Goal: Task Accomplishment & Management: Use online tool/utility

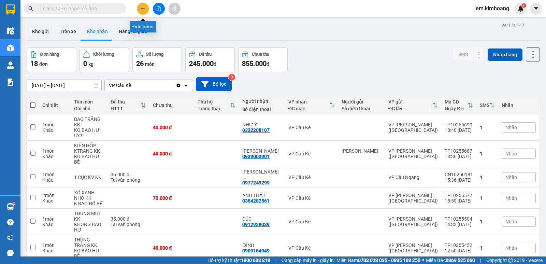
click at [143, 9] on icon "plus" at bounding box center [143, 8] width 4 height 0
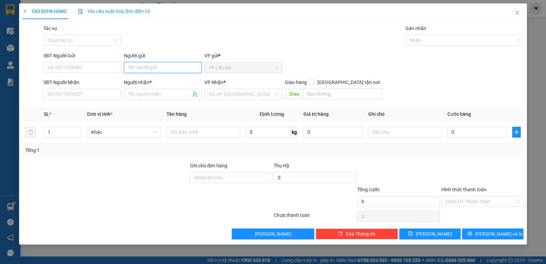
click at [175, 68] on input "Người gửi" at bounding box center [163, 67] width 78 height 11
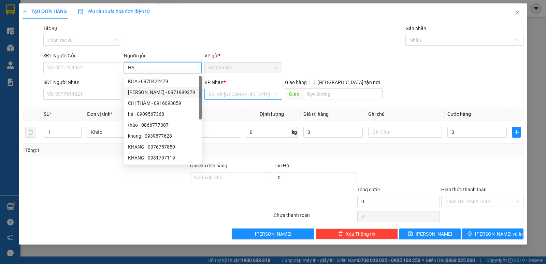
type input "HA"
click at [251, 94] on input "search" at bounding box center [241, 94] width 65 height 10
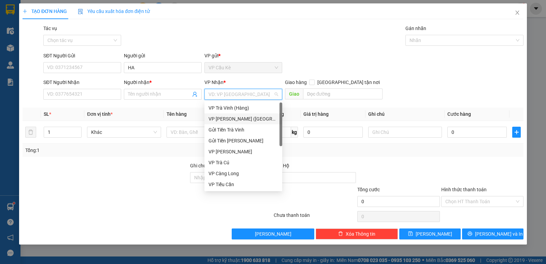
click at [255, 117] on div "VP [PERSON_NAME] ([GEOGRAPHIC_DATA])" at bounding box center [244, 119] width 70 height 8
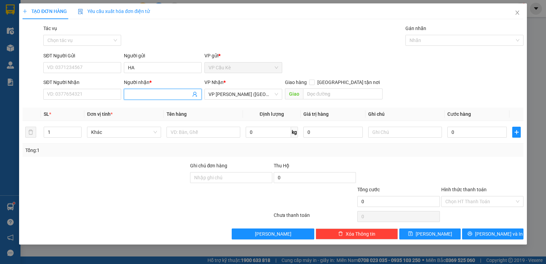
click at [163, 94] on input "Người nhận *" at bounding box center [159, 94] width 63 height 8
type input "[PERSON_NAME]"
click at [96, 97] on input "SĐT Người Nhận" at bounding box center [82, 94] width 78 height 11
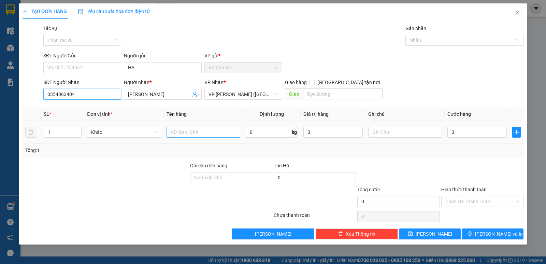
type input "0354063404"
click at [187, 135] on input "text" at bounding box center [204, 132] width 74 height 11
type input "1 BỊT M TRẮNG"
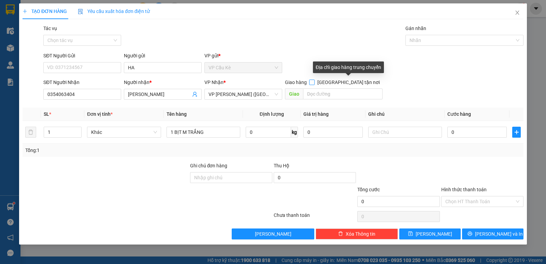
click at [314, 81] on input "[GEOGRAPHIC_DATA] tận nơi" at bounding box center [311, 82] width 5 height 5
checkbox input "true"
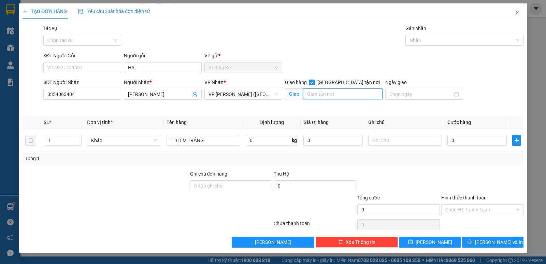
click at [327, 96] on input "text" at bounding box center [343, 93] width 80 height 11
type input "HỌC VIÊN HÀNG KHÔNG(QUẬN [GEOGRAPHIC_DATA])"
click at [461, 140] on input "0" at bounding box center [477, 140] width 59 height 11
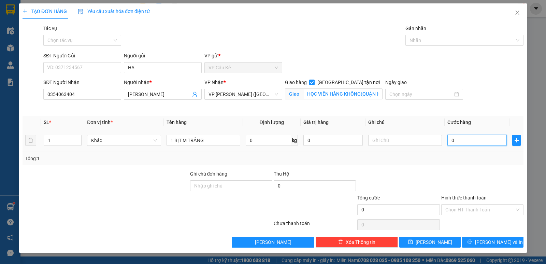
type input "1"
type input "10"
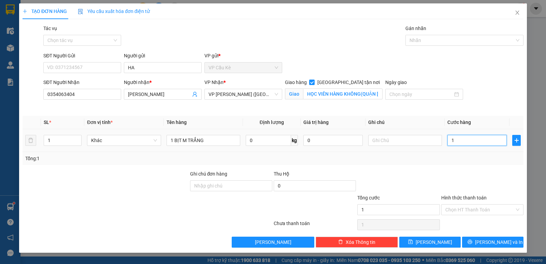
type input "10"
type input "100"
type input "100.000"
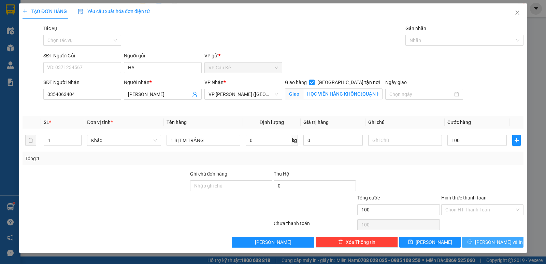
type input "100.000"
click at [492, 243] on span "[PERSON_NAME] và In" at bounding box center [499, 242] width 48 height 8
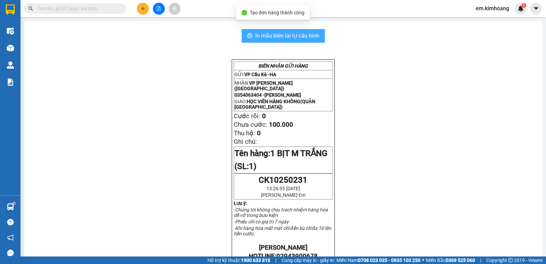
click at [304, 37] on span "In mẫu biên lai tự cấu hình" at bounding box center [287, 35] width 64 height 9
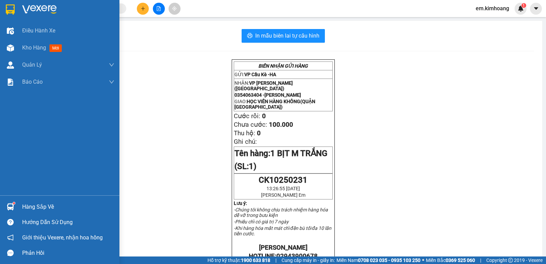
click at [22, 200] on div "Hàng sắp về" at bounding box center [60, 206] width 120 height 15
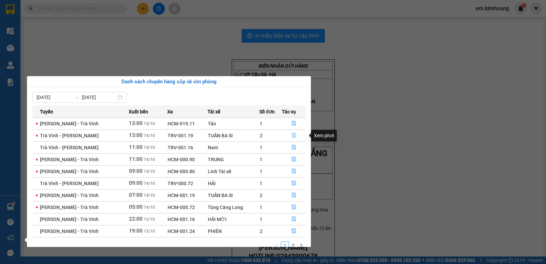
click at [294, 134] on icon "file-done" at bounding box center [294, 135] width 5 height 5
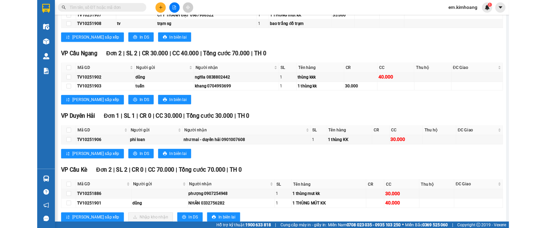
scroll to position [417, 0]
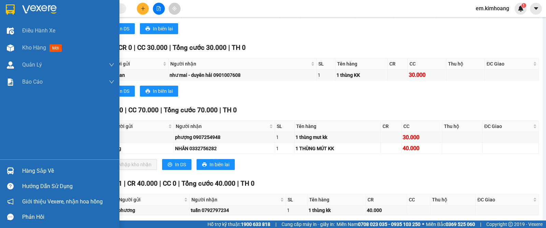
click at [38, 168] on div "Hàng sắp về" at bounding box center [68, 171] width 92 height 10
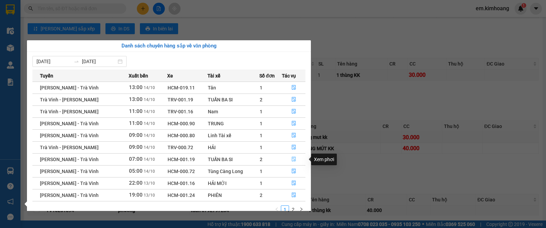
click at [292, 158] on icon "file-done" at bounding box center [294, 159] width 5 height 5
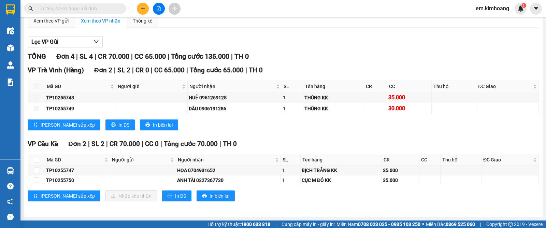
scroll to position [62, 0]
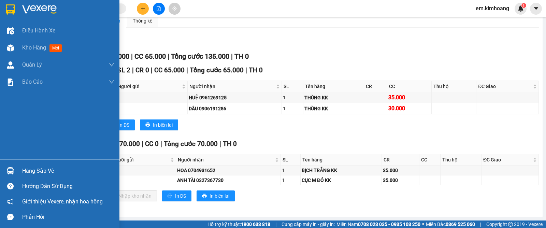
click at [38, 164] on div "Hàng sắp về" at bounding box center [60, 170] width 120 height 15
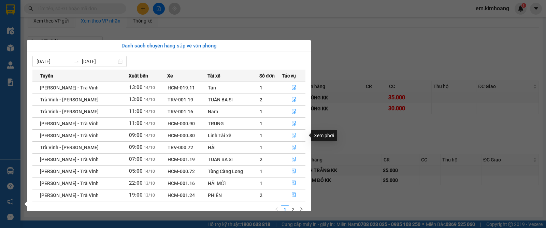
click at [295, 135] on icon "file-done" at bounding box center [294, 135] width 5 height 5
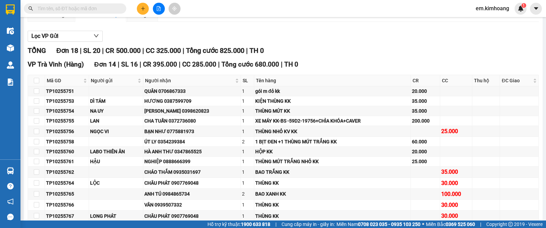
scroll to position [310, 0]
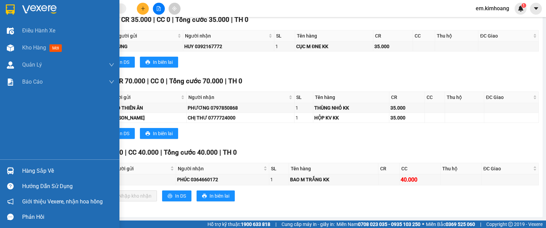
drag, startPoint x: 18, startPoint y: 169, endPoint x: 101, endPoint y: 140, distance: 88.2
click at [20, 168] on div "Hàng sắp về" at bounding box center [60, 170] width 120 height 15
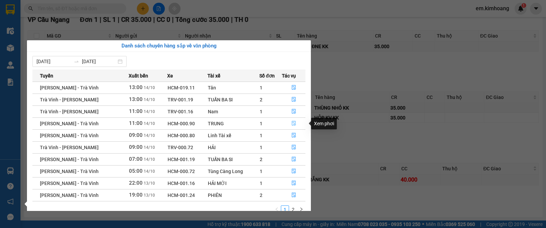
click at [293, 122] on icon "file-done" at bounding box center [294, 123] width 4 height 5
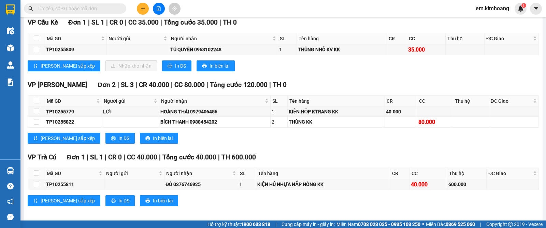
scroll to position [1062, 0]
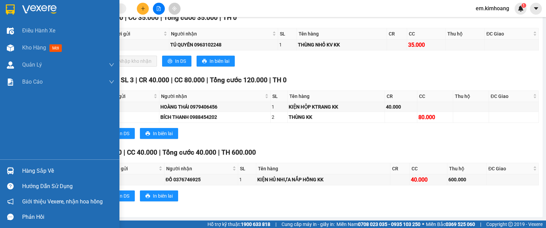
click at [38, 170] on div "Hàng sắp về" at bounding box center [68, 171] width 92 height 10
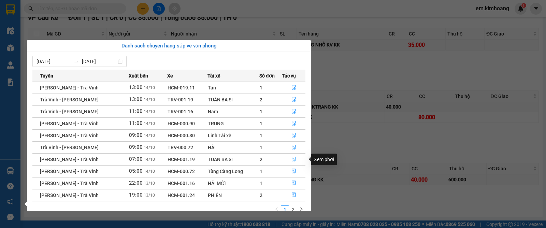
click at [292, 158] on icon "file-done" at bounding box center [294, 159] width 5 height 5
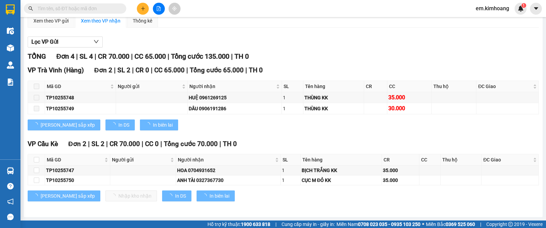
scroll to position [62, 0]
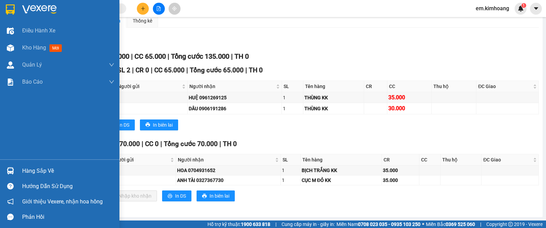
click at [24, 168] on main "[PERSON_NAME] - Trà Vinh [DATE] 07:00 - HCM-001.19 Làm mới In phơi In đơn chọn …" at bounding box center [273, 110] width 546 height 221
click at [17, 170] on div "Hàng sắp về" at bounding box center [60, 170] width 120 height 15
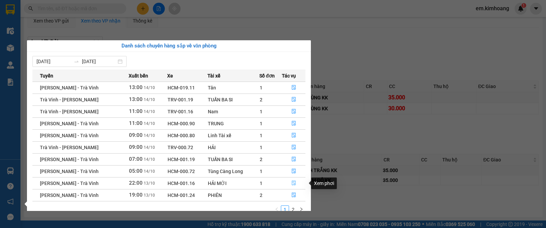
click at [294, 183] on icon "file-done" at bounding box center [294, 183] width 4 height 5
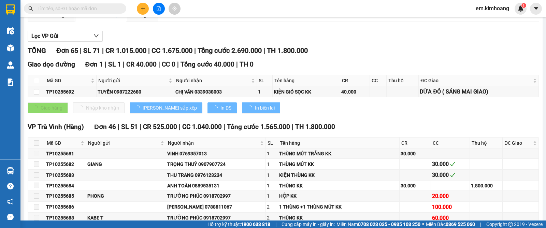
type input "[DATE]"
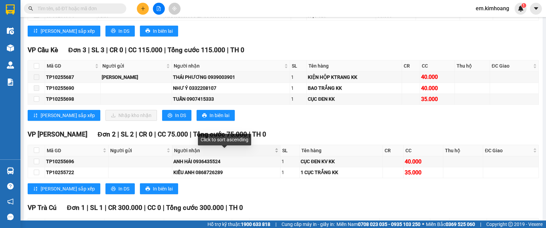
scroll to position [1122, 0]
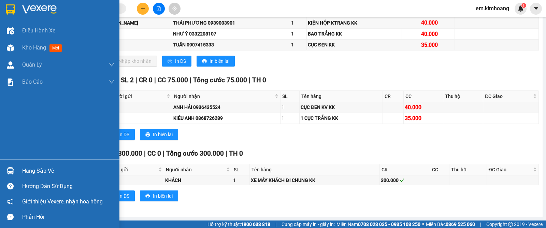
click at [8, 167] on div at bounding box center [10, 171] width 12 height 12
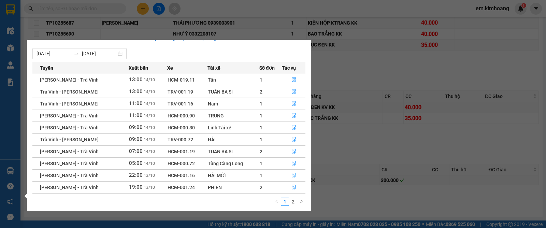
scroll to position [11, 0]
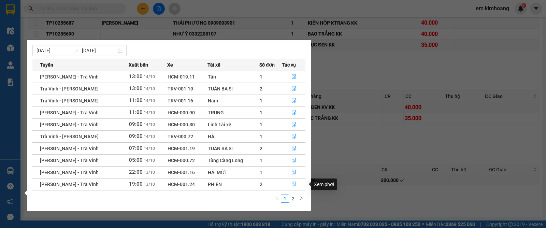
click at [296, 183] on button "button" at bounding box center [293, 184] width 23 height 11
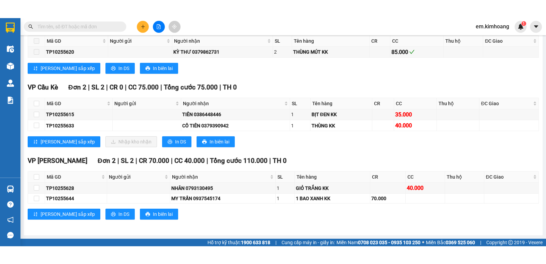
scroll to position [1172, 0]
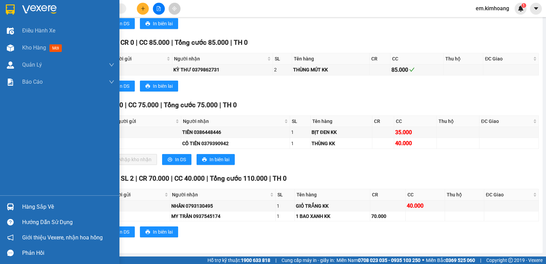
click at [9, 203] on div at bounding box center [10, 207] width 12 height 12
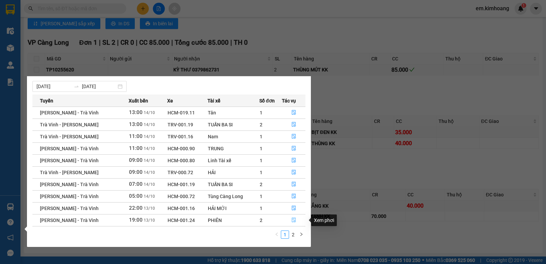
click at [294, 220] on icon "file-done" at bounding box center [294, 220] width 5 height 5
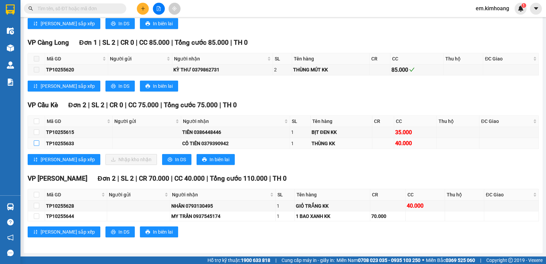
click at [36, 144] on input "checkbox" at bounding box center [36, 142] width 5 height 5
checkbox input "true"
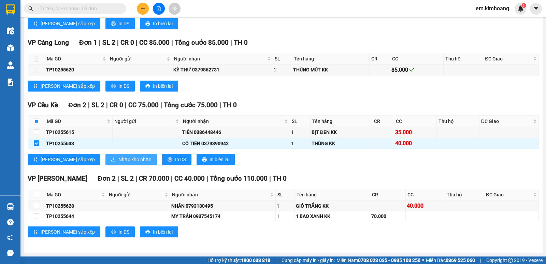
click at [119, 159] on span "Nhập kho nhận" at bounding box center [135, 160] width 33 height 8
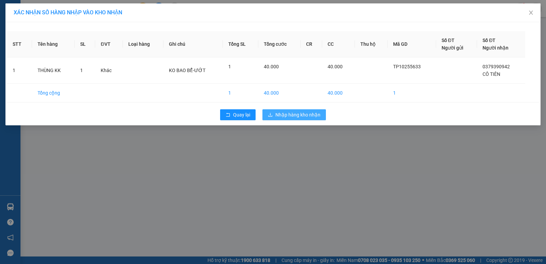
click at [302, 112] on span "Nhập hàng kho nhận" at bounding box center [298, 115] width 45 height 8
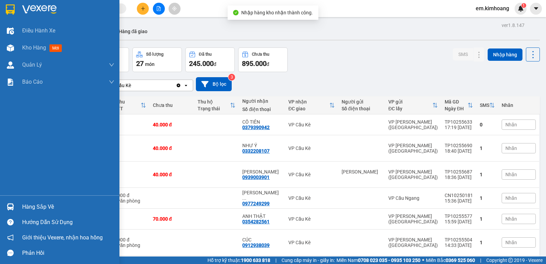
click at [7, 205] on img at bounding box center [10, 206] width 7 height 7
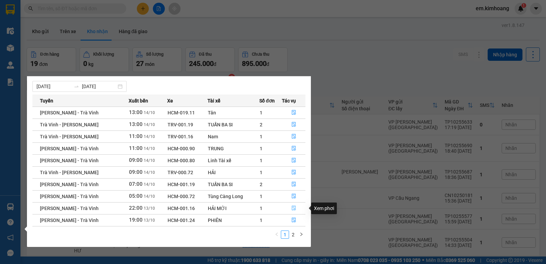
click at [296, 207] on button "button" at bounding box center [293, 208] width 23 height 11
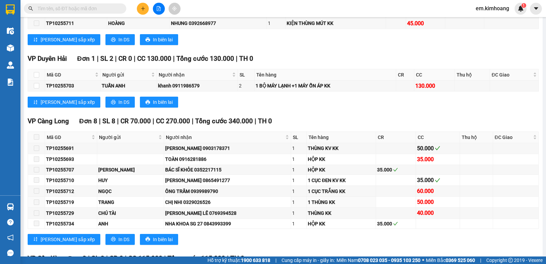
scroll to position [1086, 0]
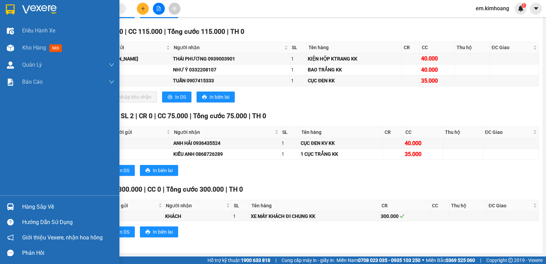
click at [40, 207] on div "Hàng sắp về" at bounding box center [68, 207] width 92 height 10
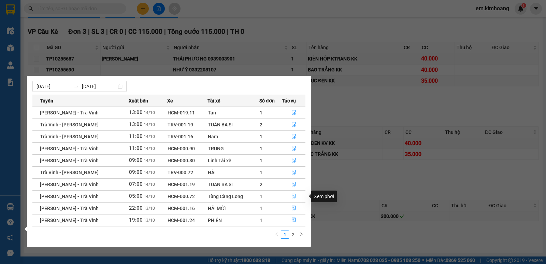
click at [294, 196] on icon "file-done" at bounding box center [294, 196] width 5 height 5
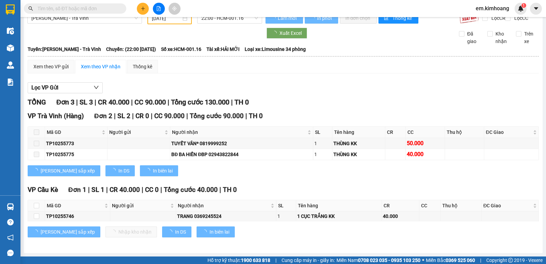
type input "[DATE]"
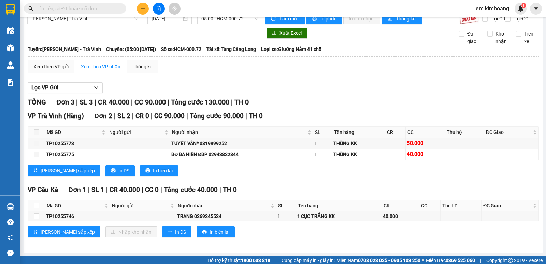
scroll to position [16, 0]
click at [38, 203] on input "checkbox" at bounding box center [36, 205] width 5 height 5
checkbox input "true"
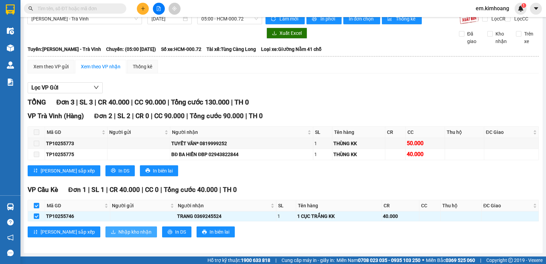
click at [111, 233] on icon "download" at bounding box center [113, 231] width 5 height 5
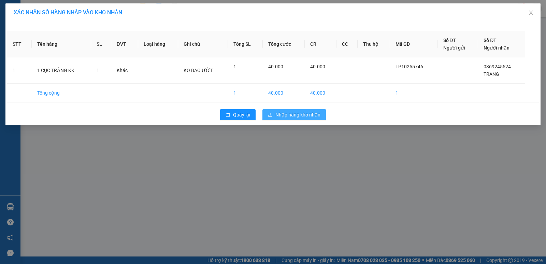
click at [306, 114] on span "Nhập hàng kho nhận" at bounding box center [298, 115] width 45 height 8
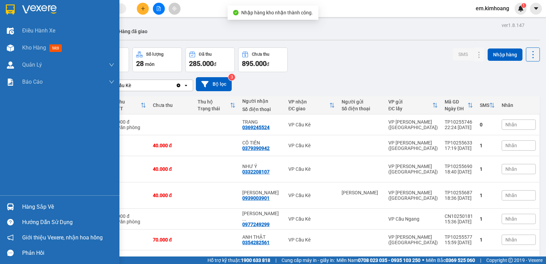
click at [5, 207] on div at bounding box center [10, 207] width 12 height 12
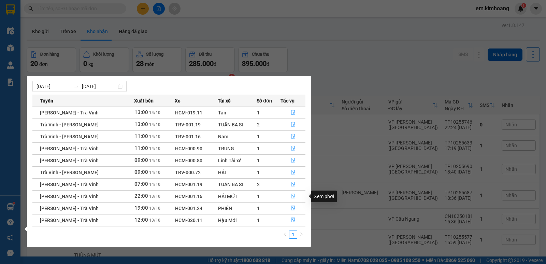
click at [294, 195] on icon "file-done" at bounding box center [293, 196] width 5 height 5
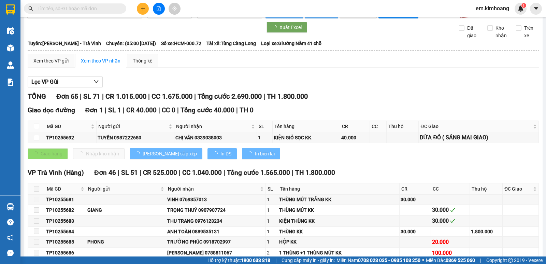
type input "[DATE]"
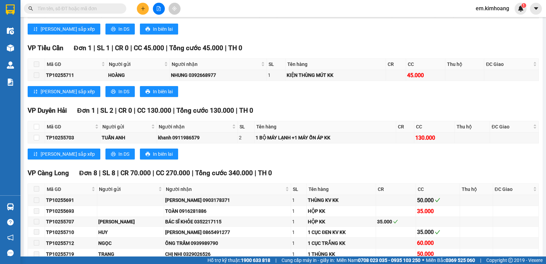
scroll to position [1086, 0]
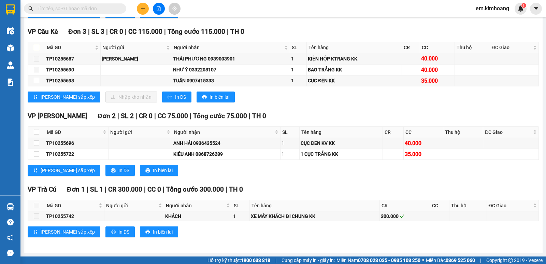
click at [36, 47] on input "checkbox" at bounding box center [36, 47] width 5 height 5
checkbox input "true"
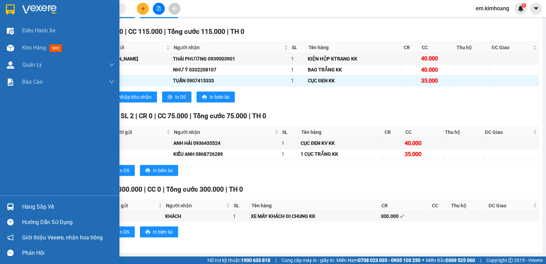
click at [13, 201] on div at bounding box center [10, 207] width 12 height 12
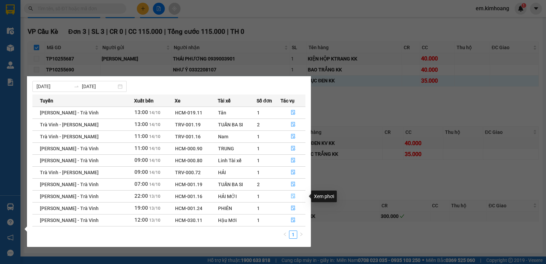
click at [294, 194] on icon "file-done" at bounding box center [293, 196] width 5 height 5
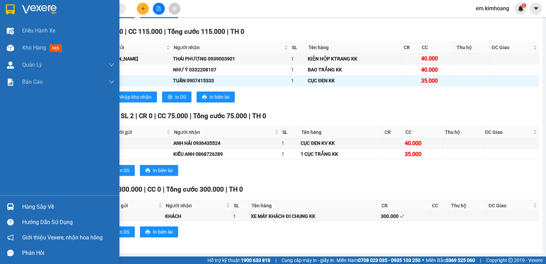
click at [7, 201] on div at bounding box center [10, 207] width 12 height 12
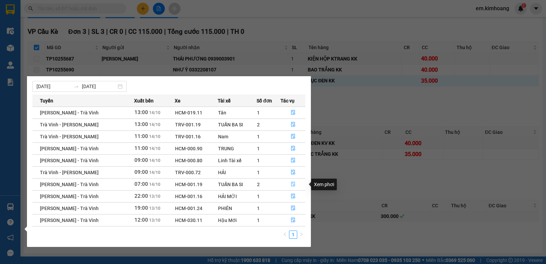
click at [295, 184] on button "button" at bounding box center [293, 184] width 24 height 11
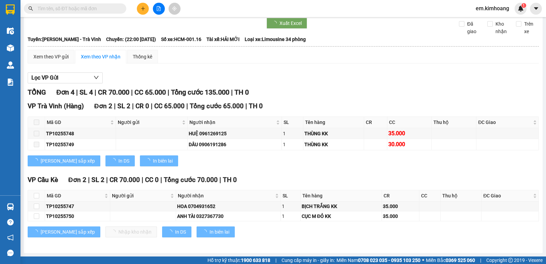
type input "[DATE]"
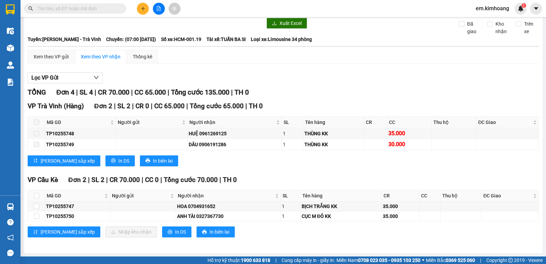
scroll to position [26, 0]
click at [36, 194] on input "checkbox" at bounding box center [36, 195] width 5 height 5
checkbox input "true"
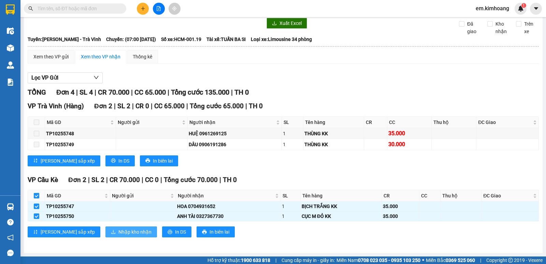
click at [119, 233] on span "Nhập kho nhận" at bounding box center [135, 232] width 33 height 8
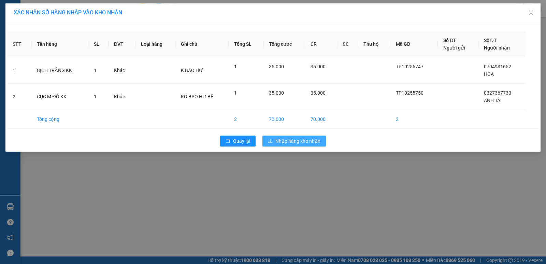
click at [272, 143] on span "download" at bounding box center [270, 141] width 5 height 5
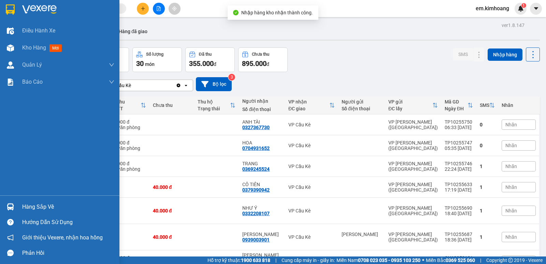
click at [17, 206] on div "Hàng sắp về" at bounding box center [60, 206] width 120 height 15
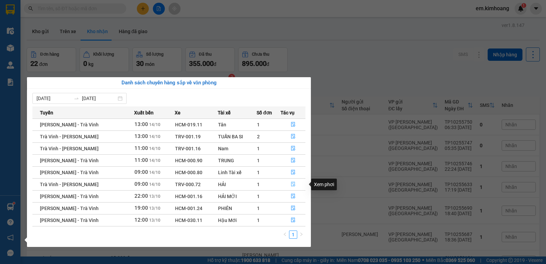
click at [293, 182] on icon "file-done" at bounding box center [293, 184] width 4 height 5
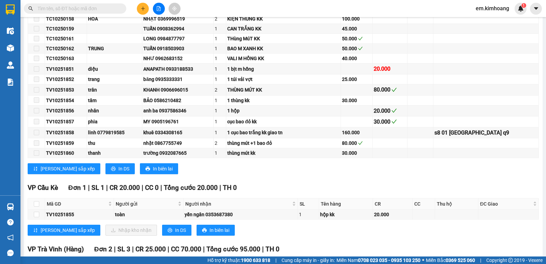
scroll to position [308, 0]
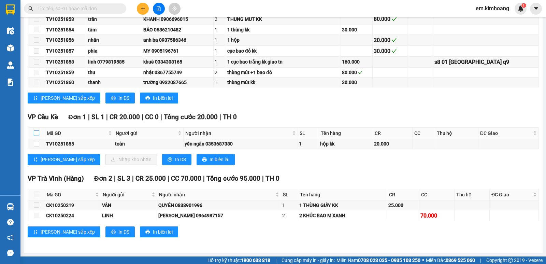
click at [38, 134] on input "checkbox" at bounding box center [36, 132] width 5 height 5
checkbox input "true"
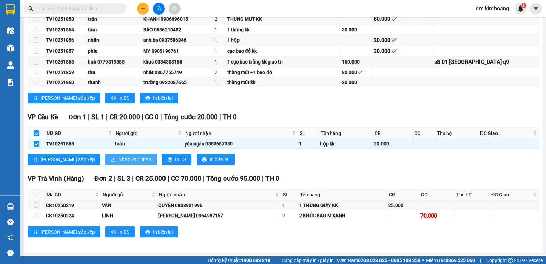
click at [119, 157] on span "Nhập kho nhận" at bounding box center [135, 160] width 33 height 8
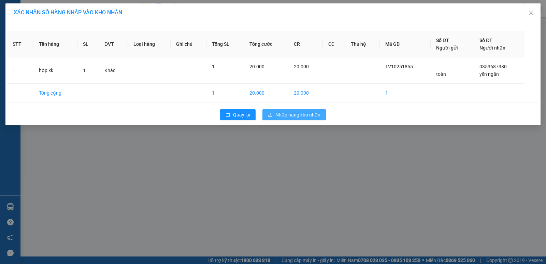
click at [298, 116] on span "Nhập hàng kho nhận" at bounding box center [298, 115] width 45 height 8
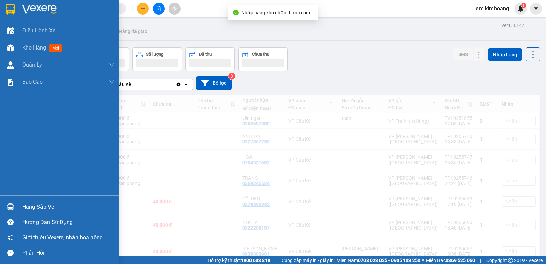
click at [9, 206] on img at bounding box center [10, 206] width 7 height 7
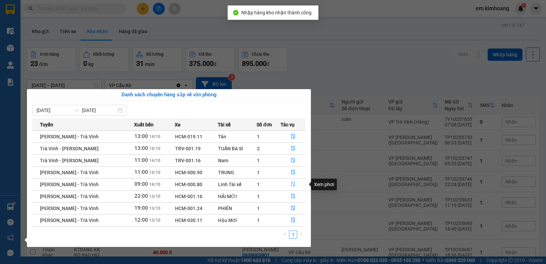
click at [294, 182] on icon "file-done" at bounding box center [293, 184] width 5 height 5
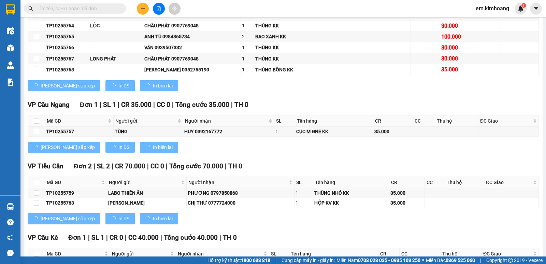
scroll to position [275, 0]
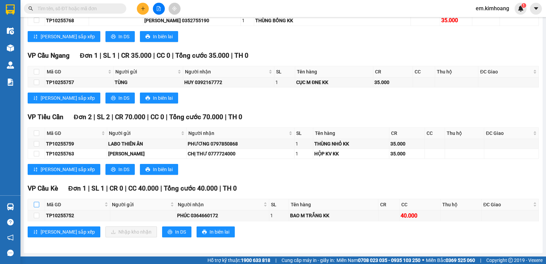
click at [36, 203] on input "checkbox" at bounding box center [36, 204] width 5 height 5
checkbox input "true"
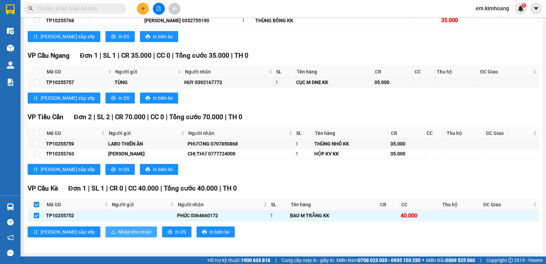
click at [119, 231] on span "Nhập kho nhận" at bounding box center [135, 232] width 33 height 8
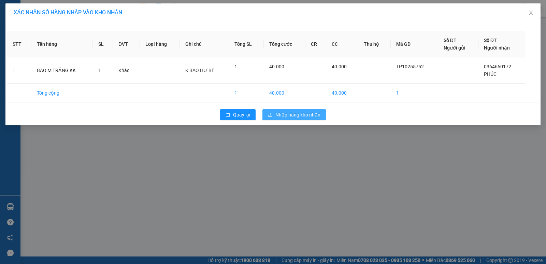
click at [282, 115] on span "Nhập hàng kho nhận" at bounding box center [298, 115] width 45 height 8
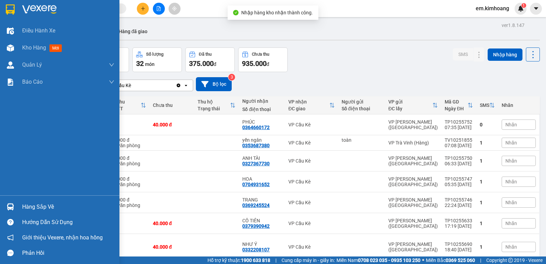
click at [11, 208] on img at bounding box center [10, 206] width 7 height 7
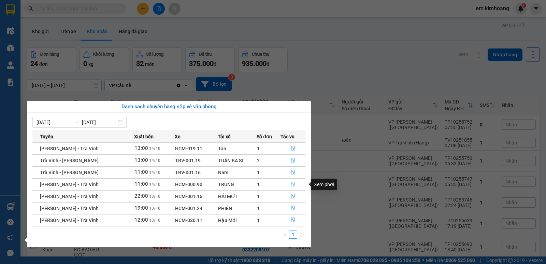
click at [293, 185] on icon "file-done" at bounding box center [293, 184] width 5 height 5
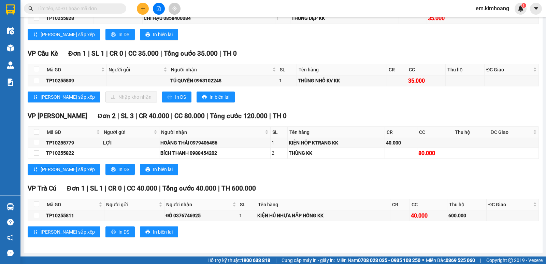
scroll to position [1026, 0]
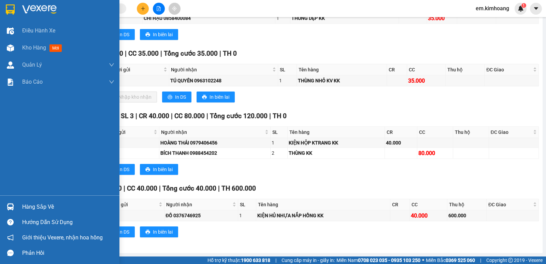
drag, startPoint x: 37, startPoint y: 205, endPoint x: 55, endPoint y: 199, distance: 18.8
click at [37, 205] on div "Hàng sắp về" at bounding box center [68, 207] width 92 height 10
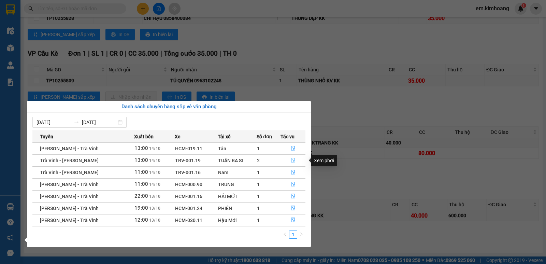
click at [293, 160] on icon "file-done" at bounding box center [293, 160] width 5 height 5
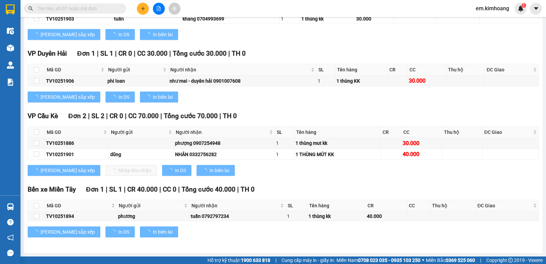
scroll to position [417, 0]
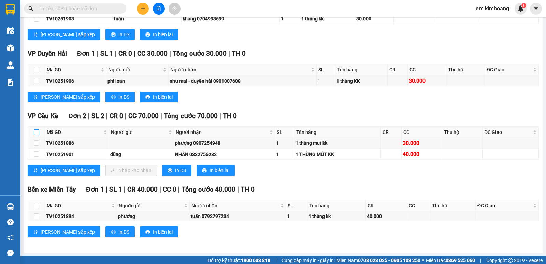
click at [37, 133] on input "checkbox" at bounding box center [36, 131] width 5 height 5
checkbox input "true"
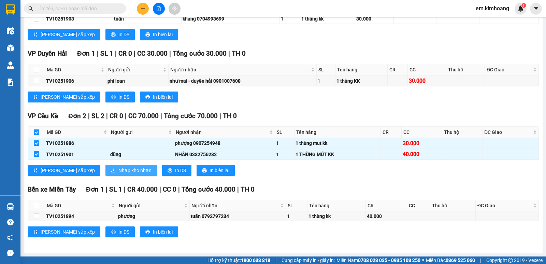
click at [119, 170] on span "Nhập kho nhận" at bounding box center [135, 171] width 33 height 8
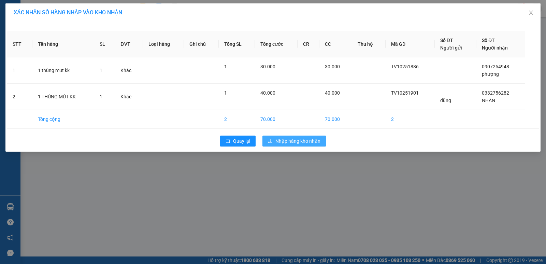
click at [290, 141] on span "Nhập hàng kho nhận" at bounding box center [298, 141] width 45 height 8
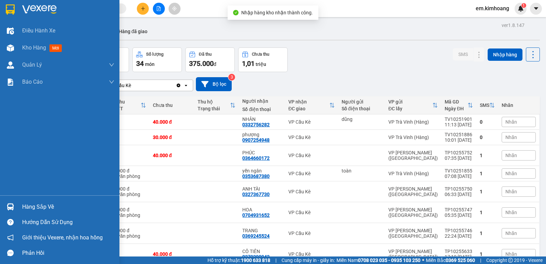
click at [9, 205] on img at bounding box center [10, 206] width 7 height 7
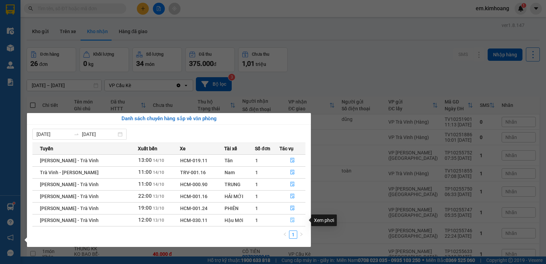
click at [291, 221] on icon "file-done" at bounding box center [292, 220] width 5 height 5
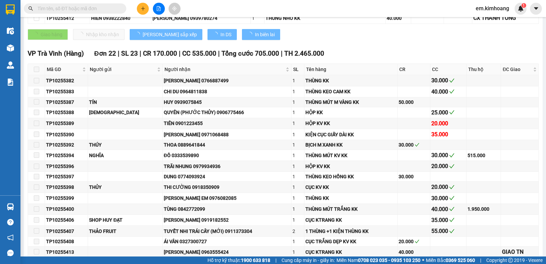
type input "[DATE]"
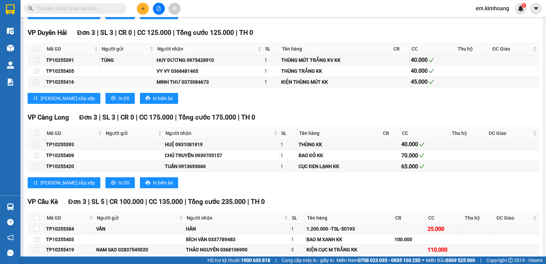
scroll to position [654, 0]
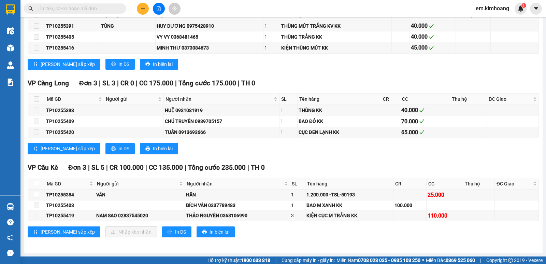
click at [36, 182] on input "checkbox" at bounding box center [36, 183] width 5 height 5
checkbox input "true"
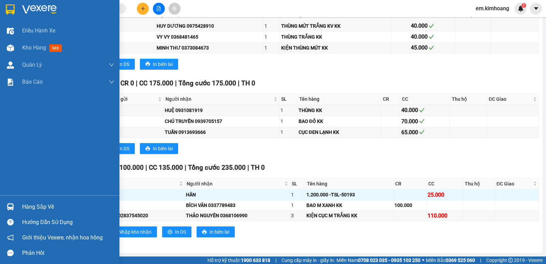
click at [9, 209] on img at bounding box center [10, 206] width 7 height 7
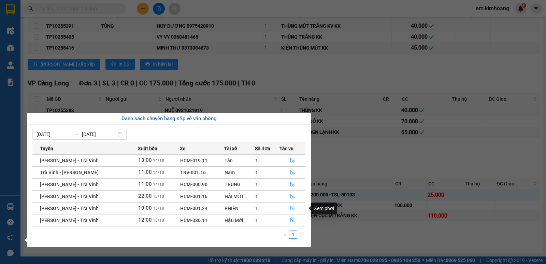
click at [293, 207] on icon "file-done" at bounding box center [292, 208] width 5 height 5
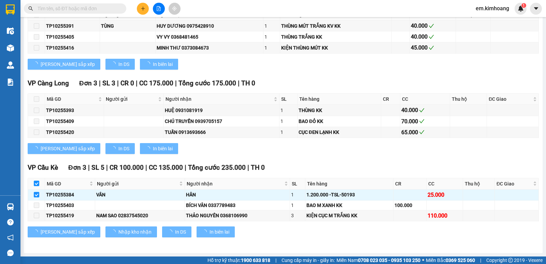
checkbox input "false"
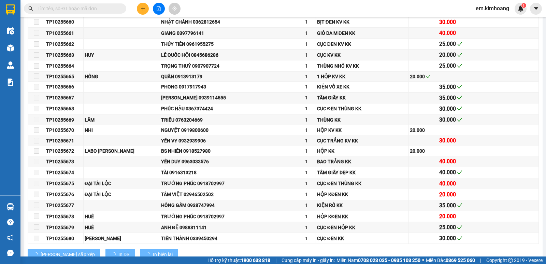
scroll to position [1154, 0]
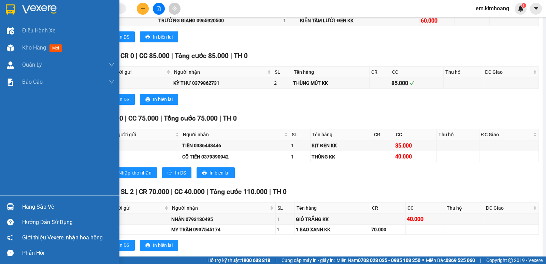
click at [18, 204] on div "Hàng sắp về" at bounding box center [60, 206] width 120 height 15
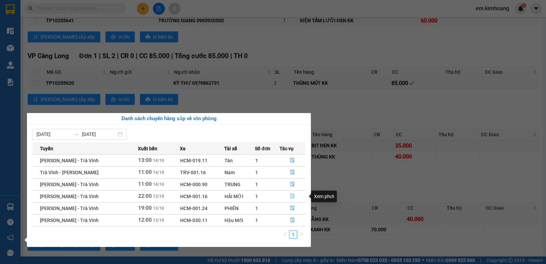
click at [293, 196] on icon "file-done" at bounding box center [292, 196] width 5 height 5
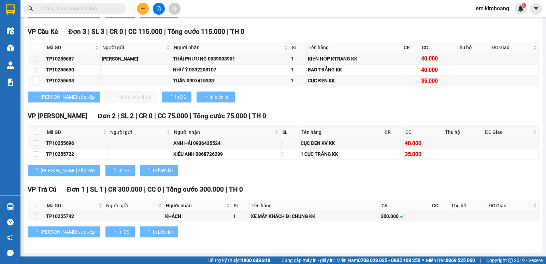
scroll to position [1086, 0]
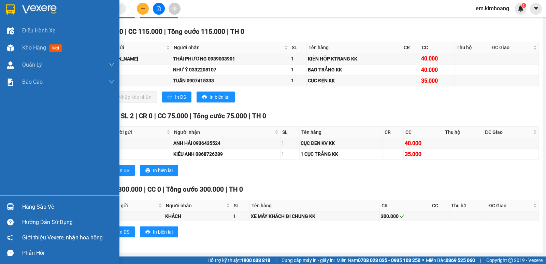
click at [16, 202] on div "Hàng sắp về" at bounding box center [60, 206] width 120 height 15
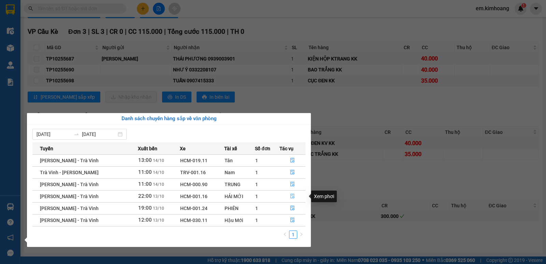
click at [291, 195] on icon "file-done" at bounding box center [292, 196] width 5 height 5
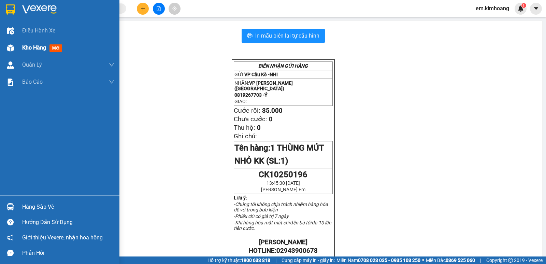
click at [34, 45] on span "Kho hàng" at bounding box center [34, 47] width 24 height 6
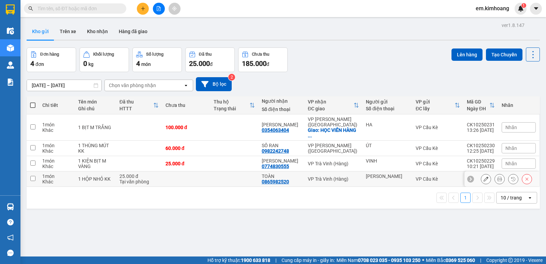
click at [193, 177] on td at bounding box center [186, 178] width 48 height 15
checkbox input "true"
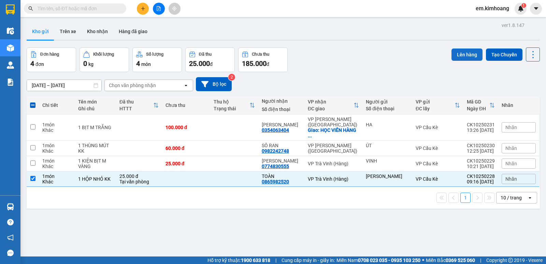
click at [272, 56] on button "Lên hàng" at bounding box center [467, 54] width 31 height 12
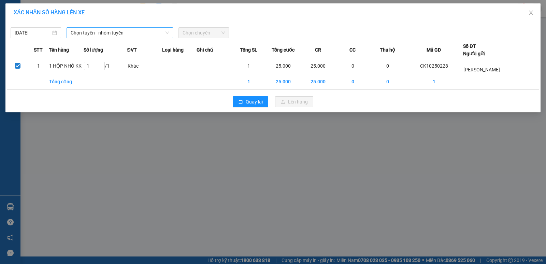
click at [80, 29] on span "Chọn tuyến - nhóm tuyến" at bounding box center [120, 33] width 98 height 10
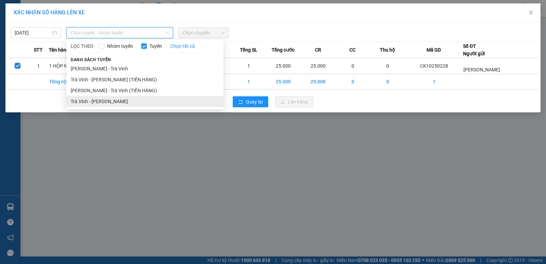
click at [103, 98] on li "Trà Vinh - [PERSON_NAME]" at bounding box center [145, 101] width 157 height 11
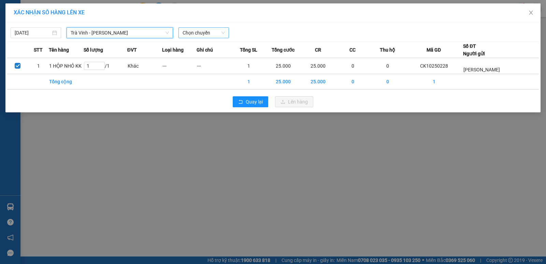
click at [204, 33] on span "Chọn chuyến" at bounding box center [204, 33] width 42 height 10
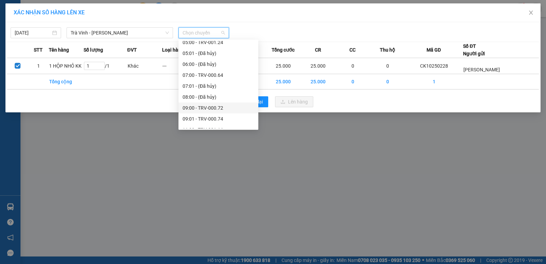
scroll to position [171, 0]
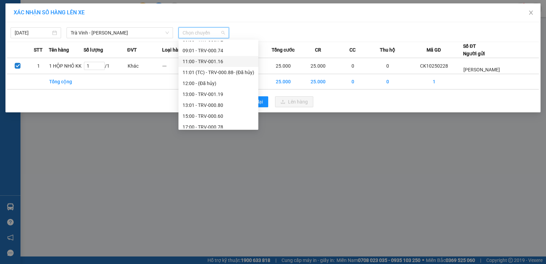
click at [225, 61] on div "11:00 - TRV-001.16" at bounding box center [219, 62] width 72 height 8
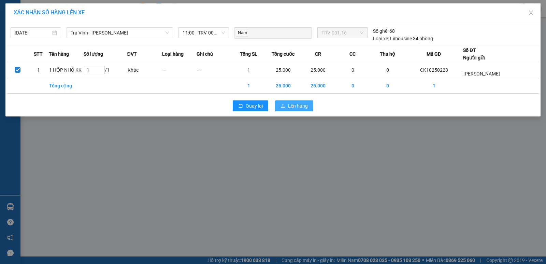
click at [272, 108] on span "Lên hàng" at bounding box center [298, 106] width 20 height 8
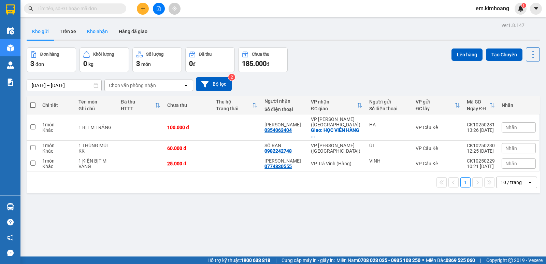
click at [97, 31] on button "Kho nhận" at bounding box center [98, 31] width 32 height 16
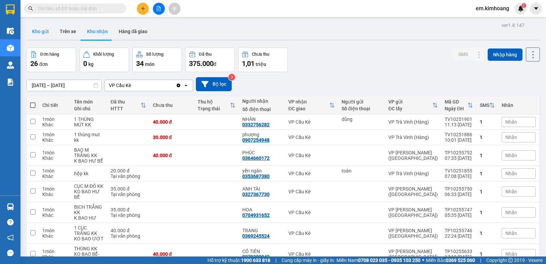
click at [46, 32] on button "Kho gửi" at bounding box center [41, 31] width 28 height 16
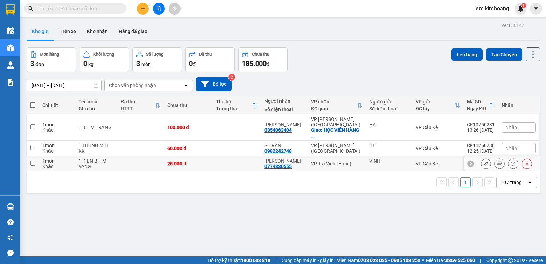
click at [272, 162] on div "VINH" at bounding box center [390, 163] width 40 height 11
checkbox input "true"
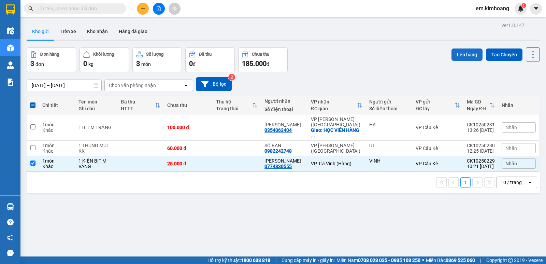
click at [272, 55] on button "Lên hàng" at bounding box center [467, 54] width 31 height 12
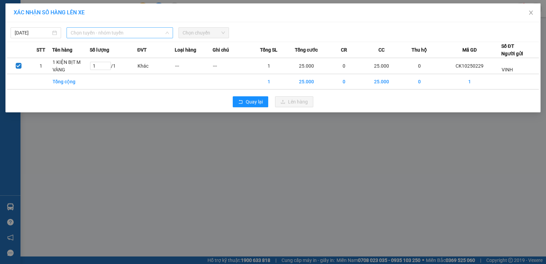
drag, startPoint x: 94, startPoint y: 33, endPoint x: 107, endPoint y: 102, distance: 70.1
click at [95, 38] on div "Chọn tuyến - nhóm tuyến LỌC THEO Nhóm tuyến Tuyến Chọn tất cả Danh sách tuyến H…" at bounding box center [120, 32] width 107 height 11
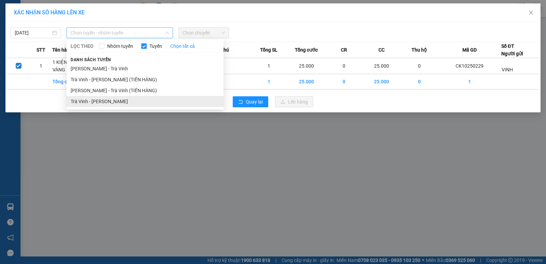
click at [114, 102] on li "Trà Vinh - [PERSON_NAME]" at bounding box center [145, 101] width 157 height 11
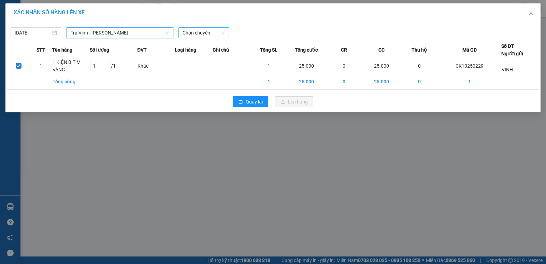
click at [202, 33] on span "Chọn chuyến" at bounding box center [204, 33] width 42 height 10
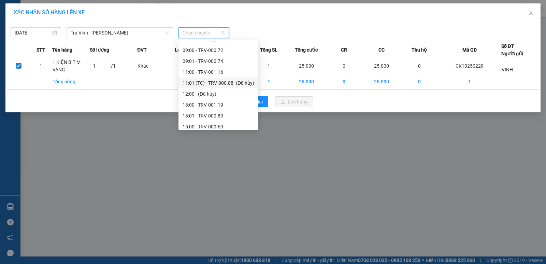
scroll to position [171, 0]
click at [226, 94] on div "13:00 - TRV-001.19" at bounding box center [219, 94] width 72 height 8
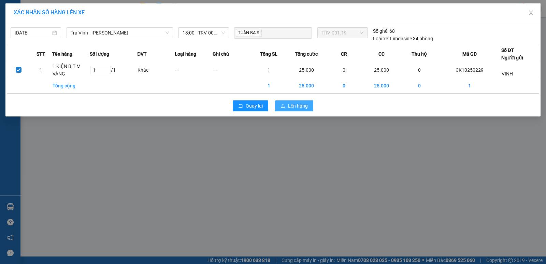
click at [272, 102] on button "Lên hàng" at bounding box center [294, 105] width 38 height 11
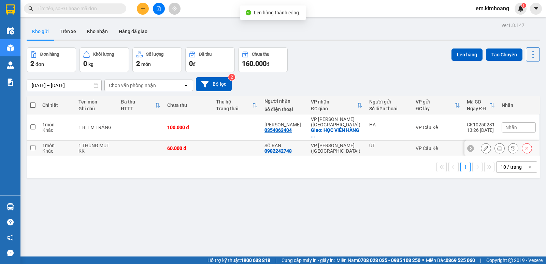
click at [272, 141] on td "VP [PERSON_NAME] ([GEOGRAPHIC_DATA])" at bounding box center [337, 148] width 58 height 15
checkbox input "true"
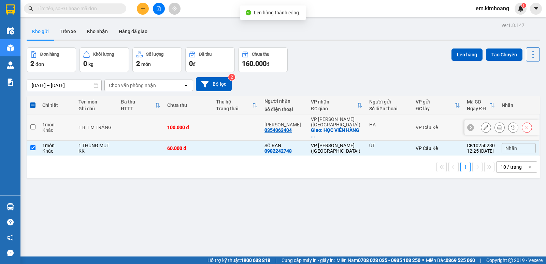
click at [272, 127] on div "Giao: HỌC VIÊN HÀNG ..." at bounding box center [337, 132] width 52 height 11
checkbox input "true"
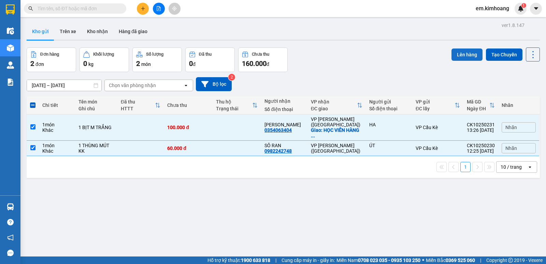
click at [272, 56] on button "Lên hàng" at bounding box center [467, 54] width 31 height 12
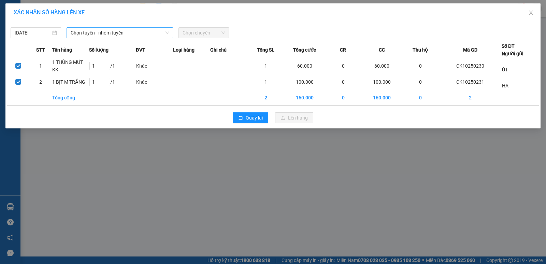
click at [115, 34] on span "Chọn tuyến - nhóm tuyến" at bounding box center [120, 33] width 98 height 10
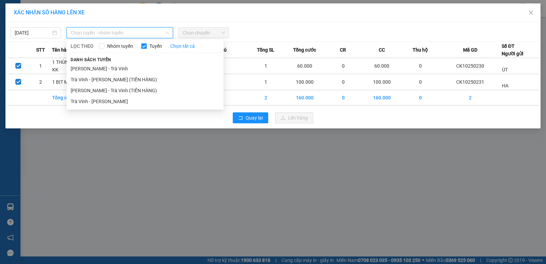
click at [135, 98] on li "Trà Vinh - [PERSON_NAME]" at bounding box center [145, 101] width 157 height 11
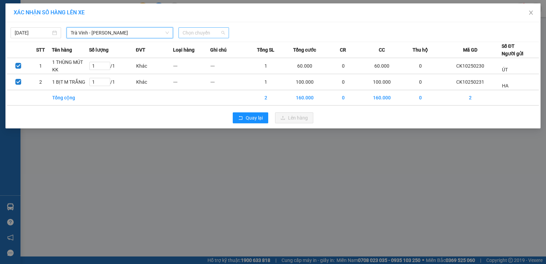
click at [209, 31] on span "Chọn chuyến" at bounding box center [204, 33] width 42 height 10
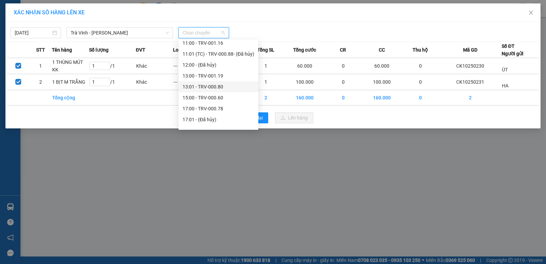
scroll to position [197, 0]
click at [218, 91] on div "15:00 - TRV-000.60" at bounding box center [219, 90] width 72 height 8
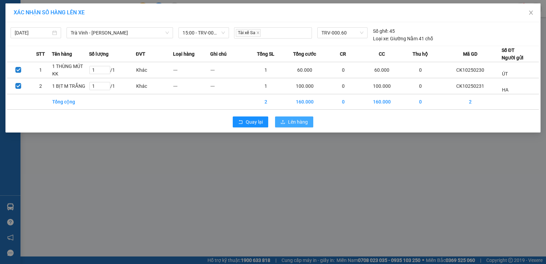
click at [272, 123] on span "Lên hàng" at bounding box center [298, 122] width 20 height 8
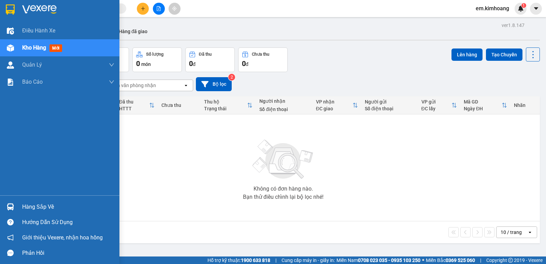
click at [36, 208] on div "Hàng sắp về" at bounding box center [68, 207] width 92 height 10
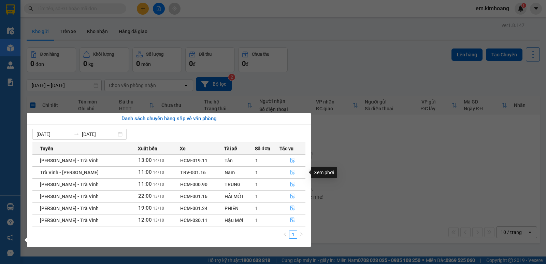
click at [272, 172] on icon "file-done" at bounding box center [292, 172] width 5 height 5
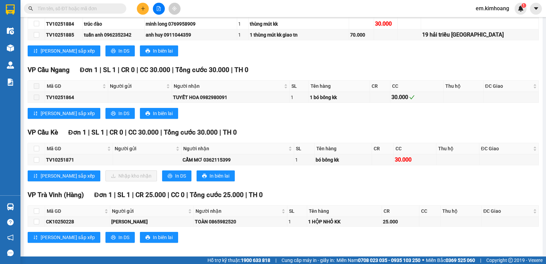
scroll to position [502, 0]
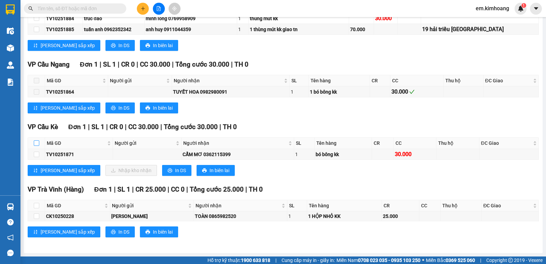
click at [38, 144] on input "checkbox" at bounding box center [36, 142] width 5 height 5
checkbox input "true"
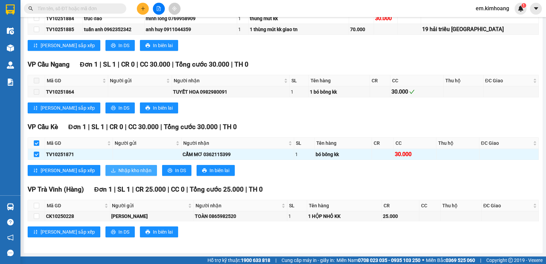
click at [119, 169] on span "Nhập kho nhận" at bounding box center [135, 171] width 33 height 8
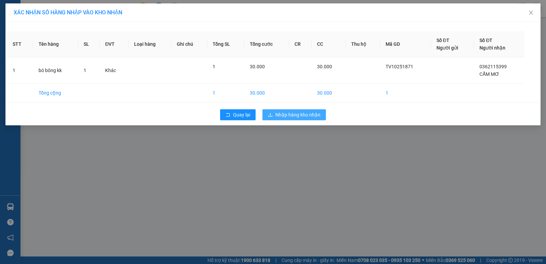
click at [272, 113] on span "Nhập hàng kho nhận" at bounding box center [298, 115] width 45 height 8
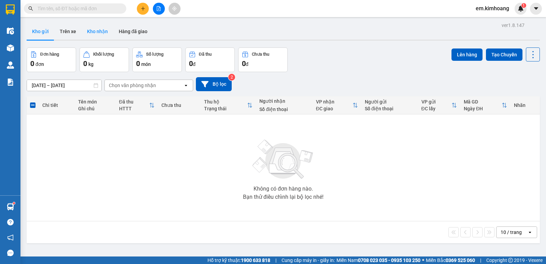
click at [95, 31] on button "Kho nhận" at bounding box center [98, 31] width 32 height 16
